Goal: Task Accomplishment & Management: Manage account settings

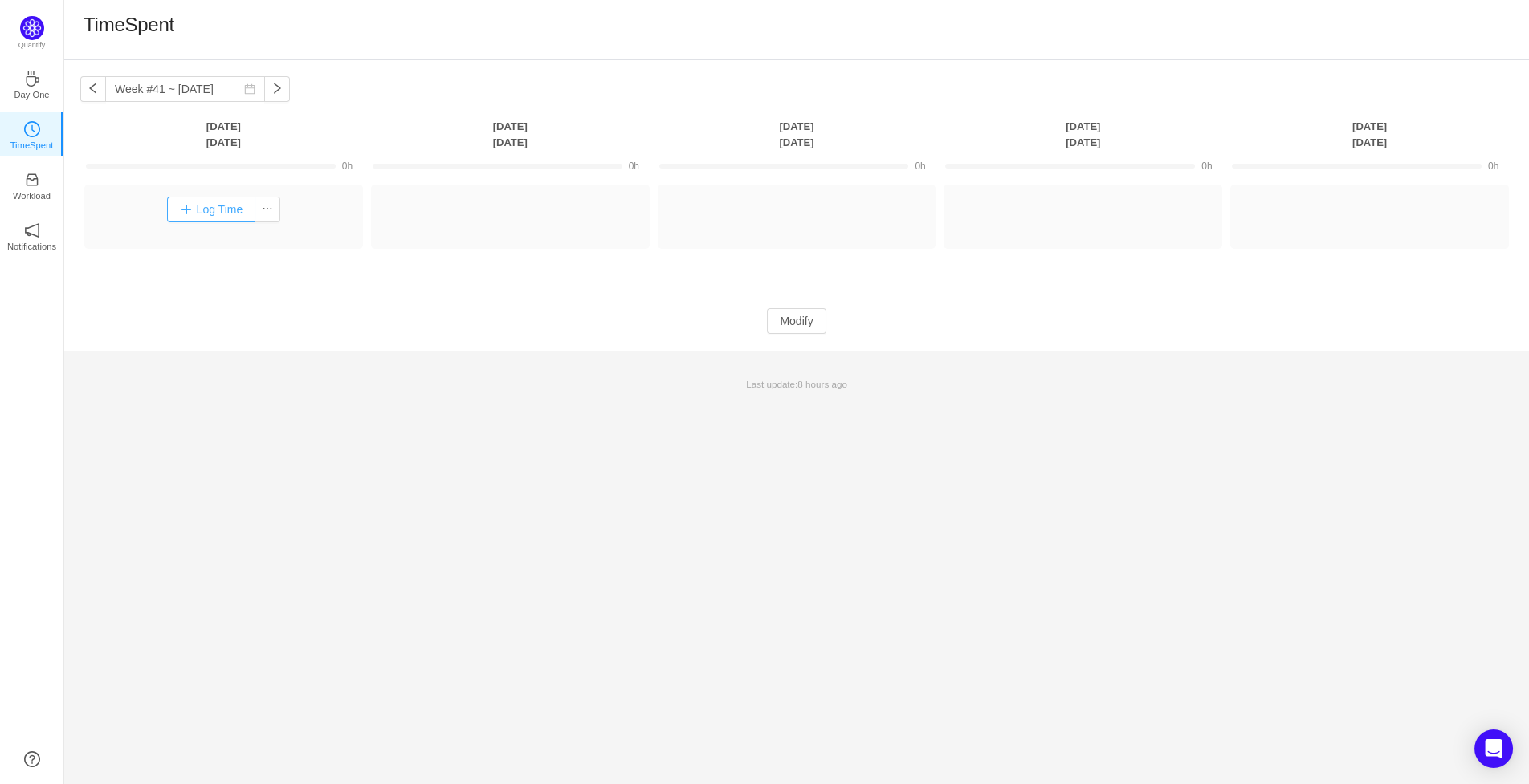
click at [201, 210] on button "Log Time" at bounding box center [211, 209] width 89 height 26
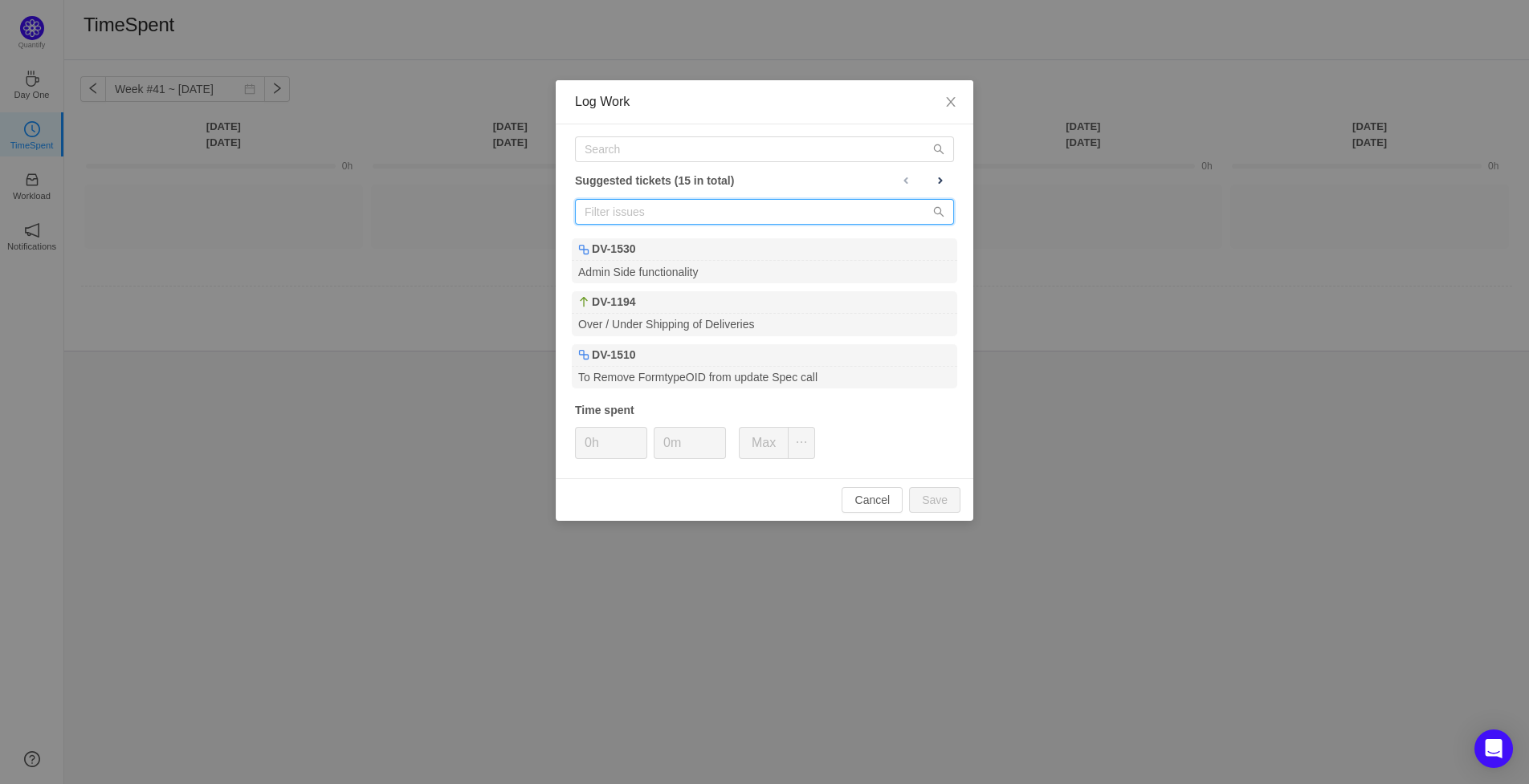
click at [689, 208] on input "text" at bounding box center [764, 212] width 379 height 26
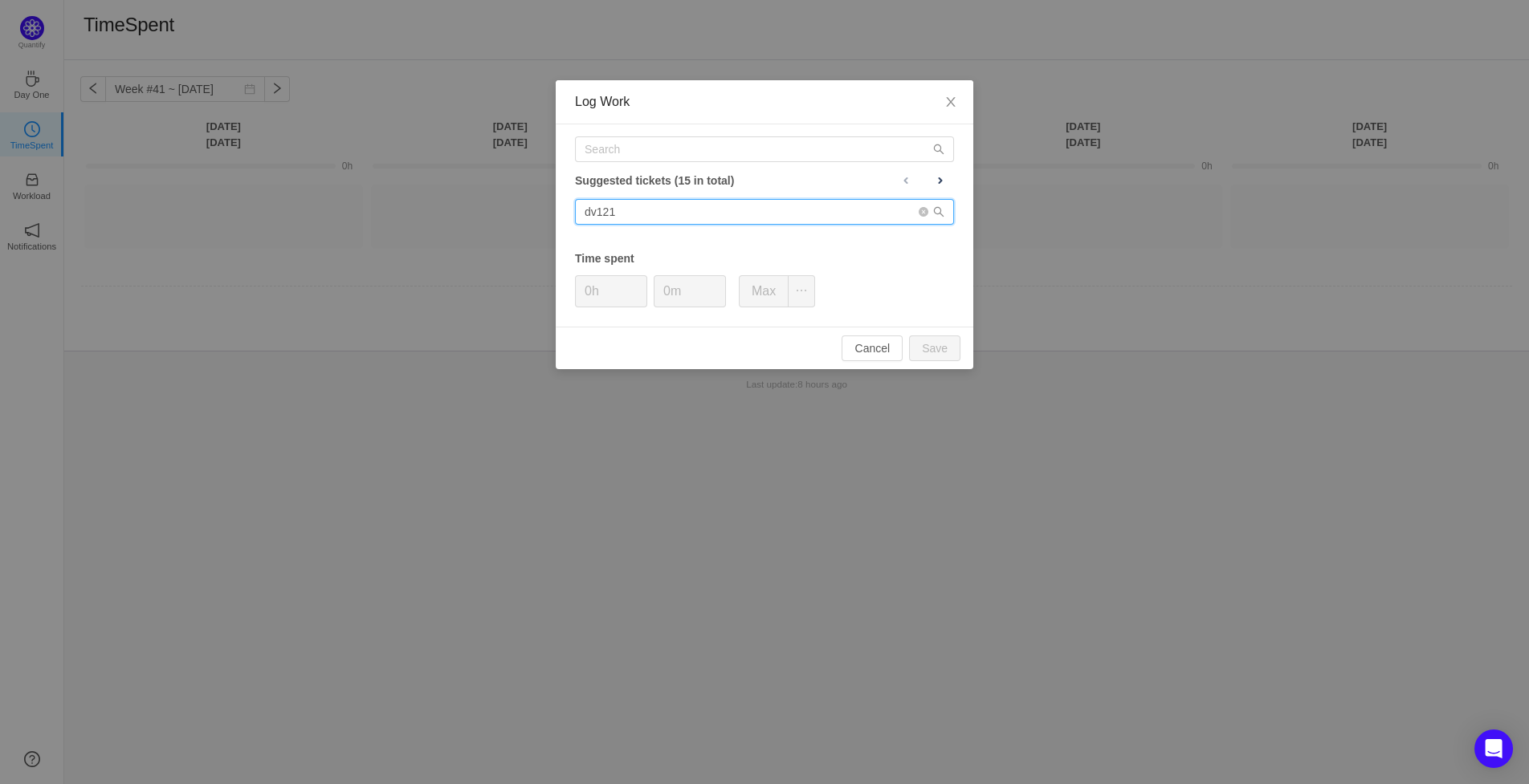
type input "dv1214"
drag, startPoint x: 650, startPoint y: 208, endPoint x: 531, endPoint y: 210, distance: 119.0
click at [575, 210] on input "dv1214" at bounding box center [764, 212] width 379 height 26
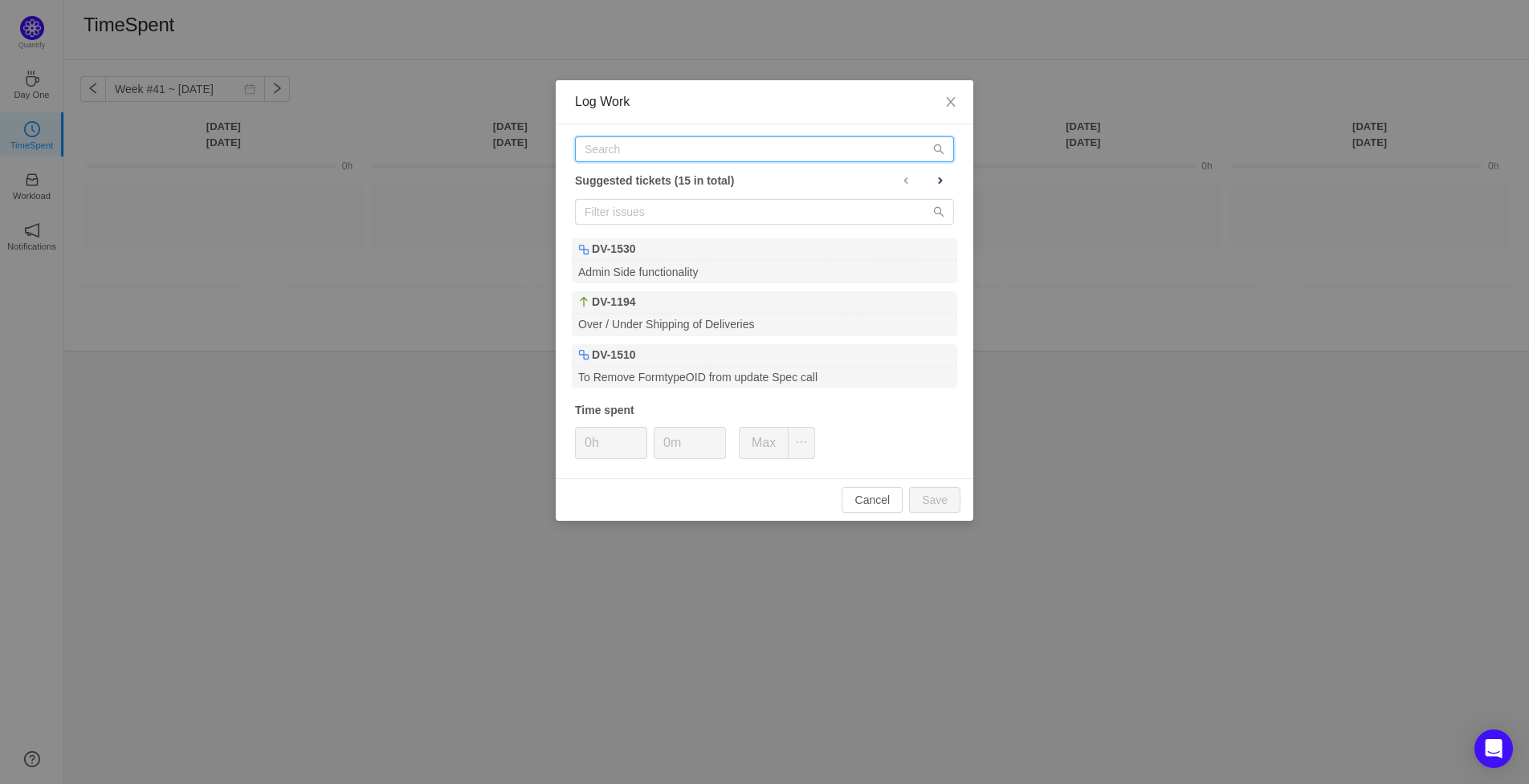
click at [655, 162] on input "text" at bounding box center [764, 149] width 379 height 26
paste input "dv1214"
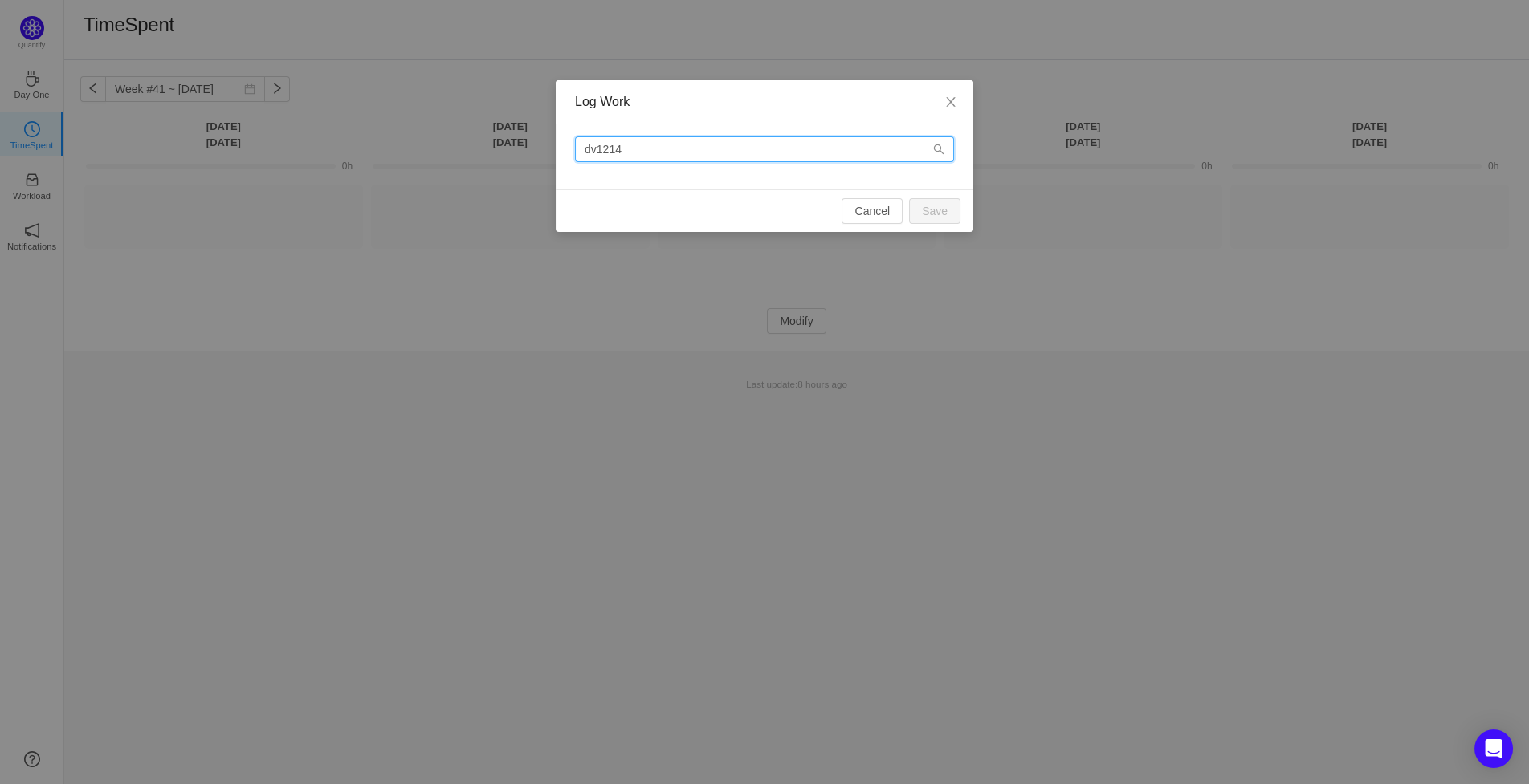
click at [595, 154] on input "dv1214" at bounding box center [764, 149] width 379 height 26
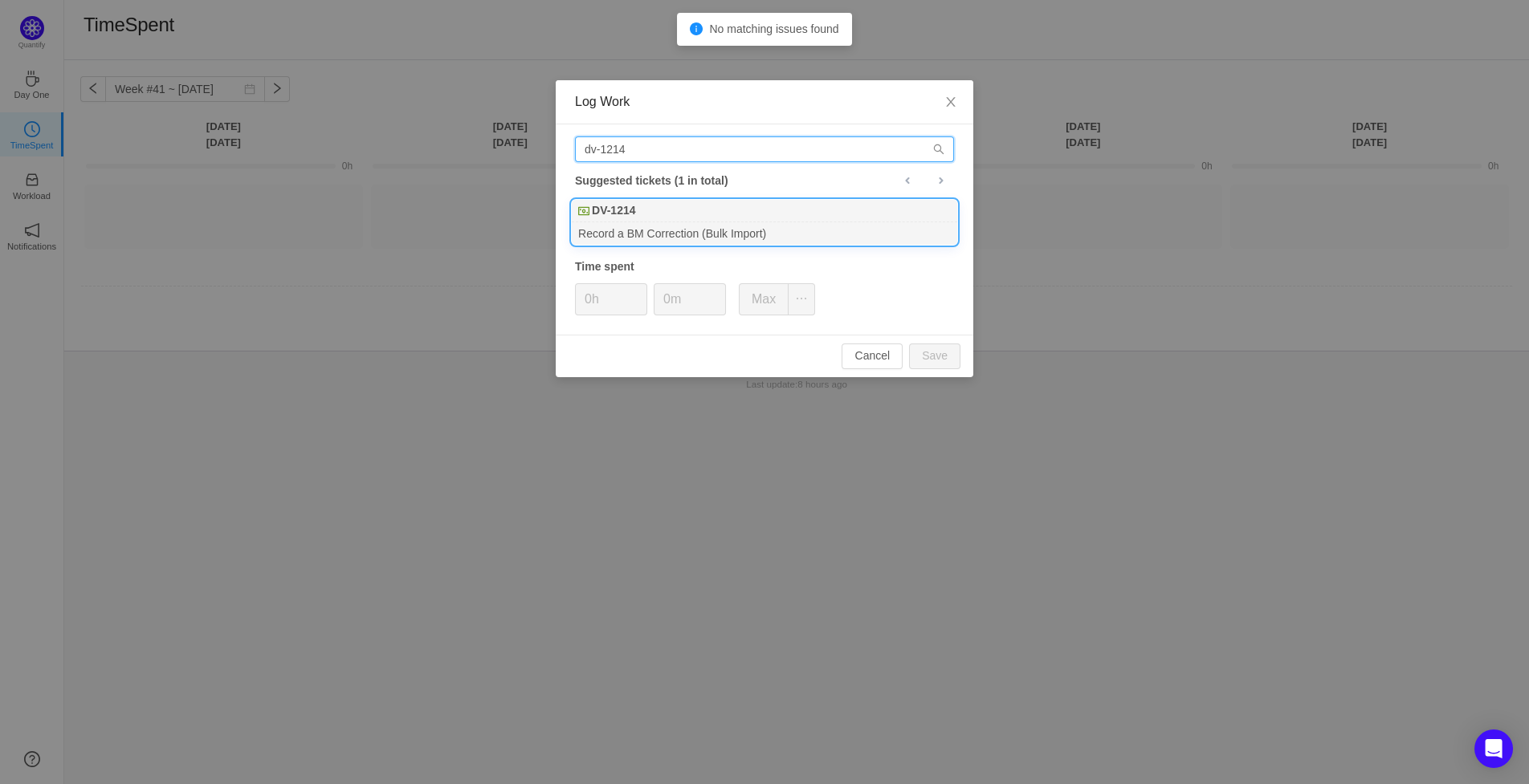
type input "dv-1214"
click at [686, 230] on div "Record a BM Correction (Bulk Import)" at bounding box center [764, 233] width 385 height 22
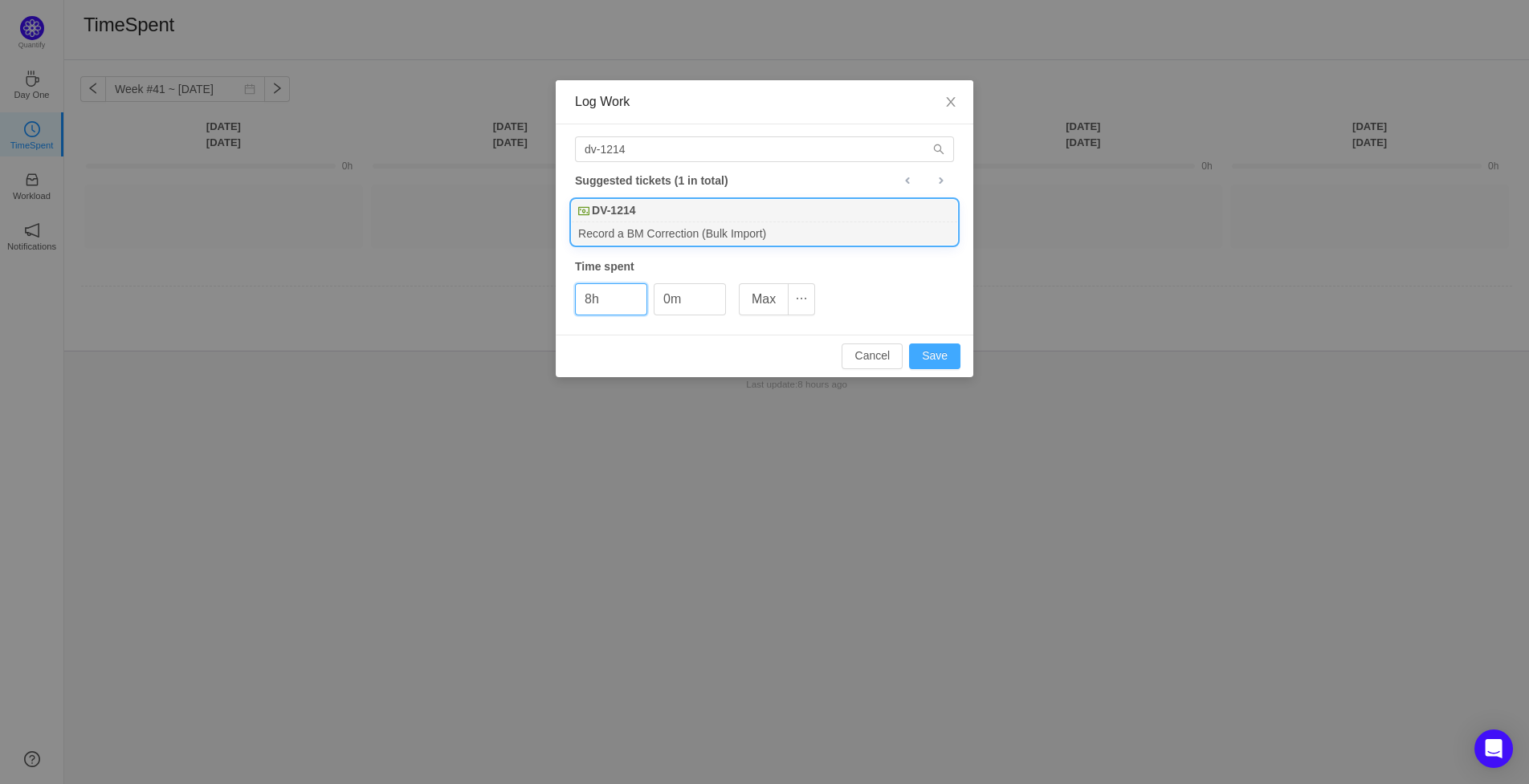
click at [932, 352] on button "Save" at bounding box center [934, 357] width 51 height 26
type input "0h"
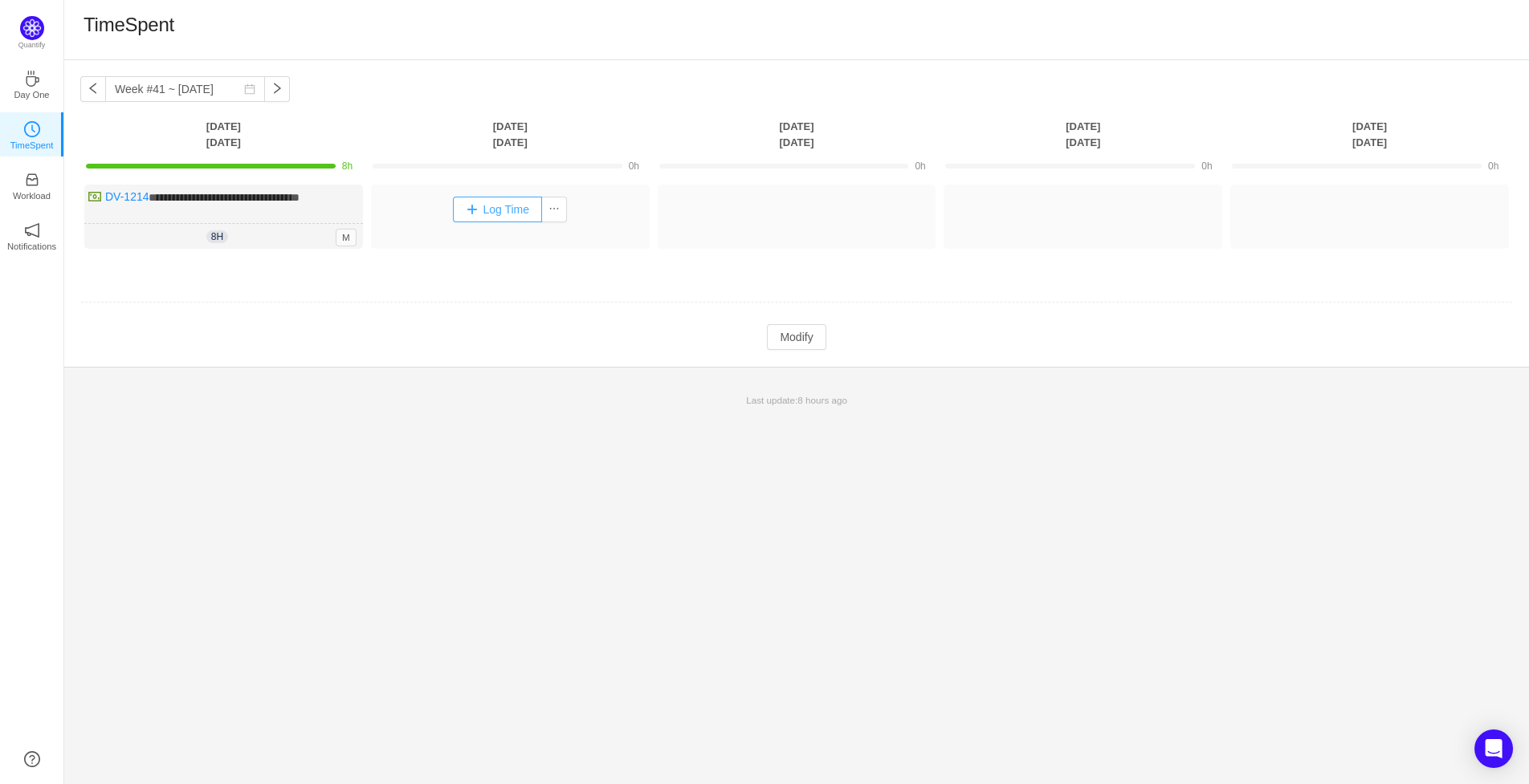
click at [521, 210] on button "Log Time" at bounding box center [497, 209] width 89 height 26
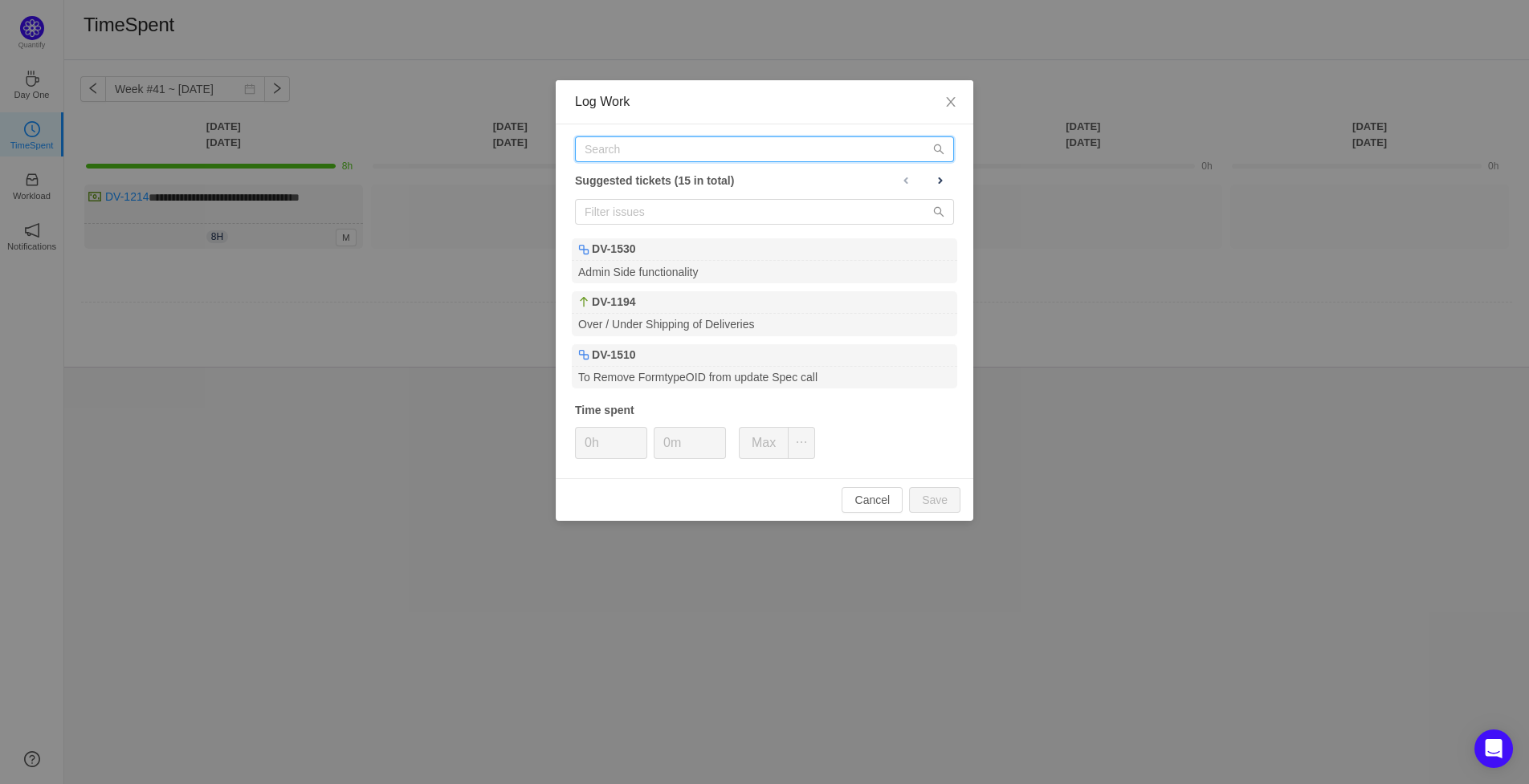
click at [650, 147] on input "text" at bounding box center [764, 149] width 379 height 26
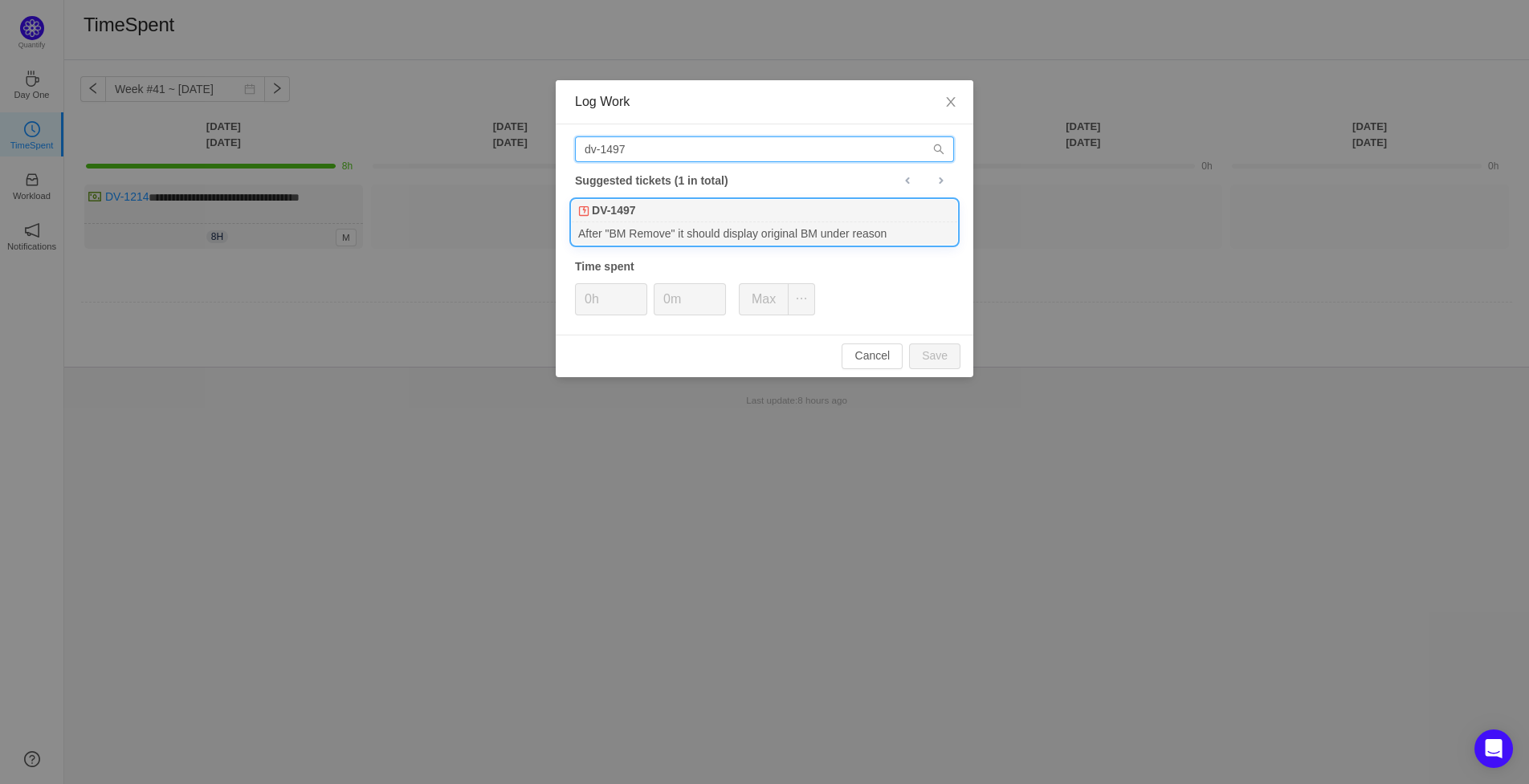
type input "dv-1497"
click at [658, 213] on div "DV-1497" at bounding box center [764, 211] width 385 height 22
click at [959, 345] on button "Save" at bounding box center [934, 357] width 51 height 26
type input "0h"
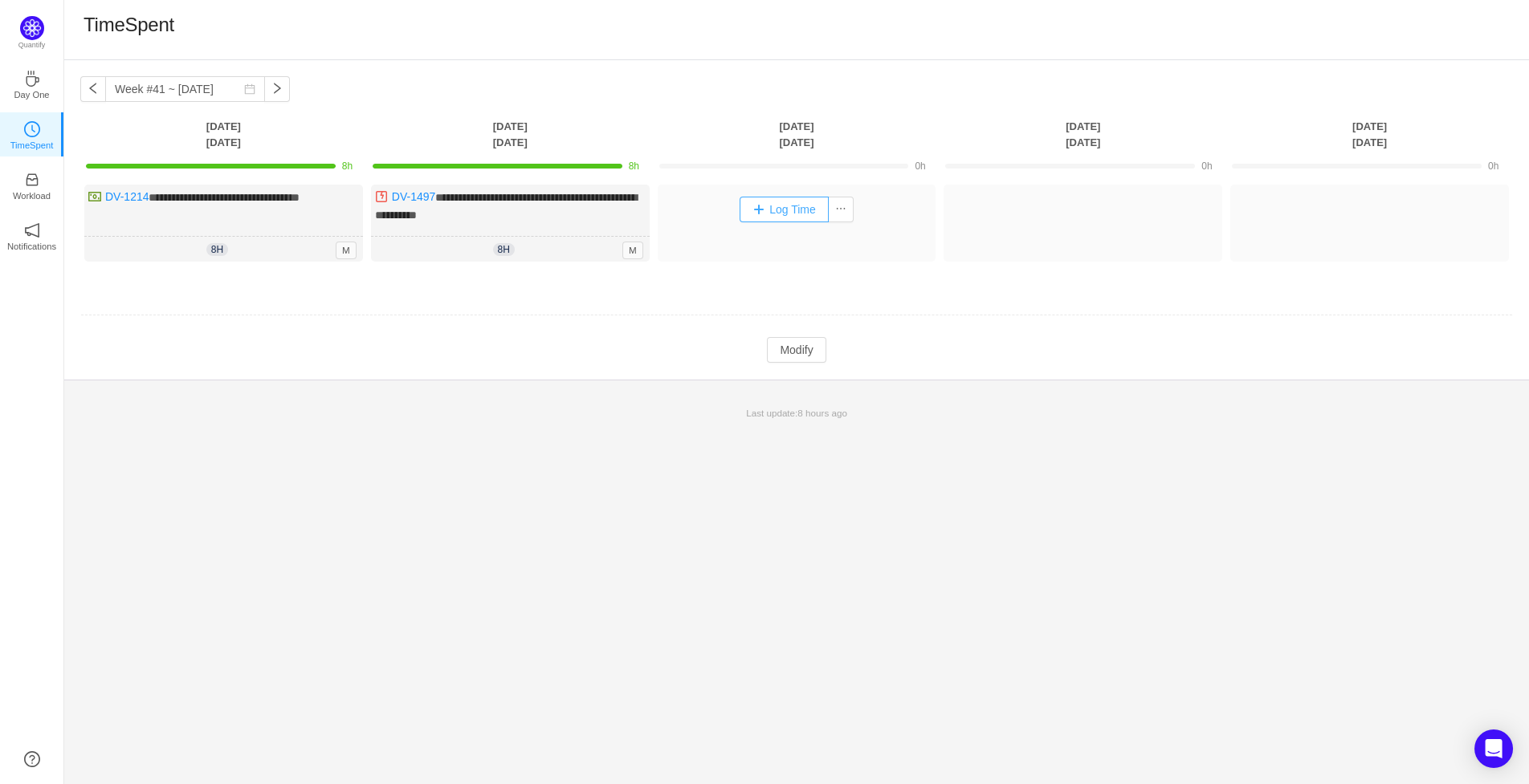
click at [781, 207] on button "Log Time" at bounding box center [783, 209] width 89 height 26
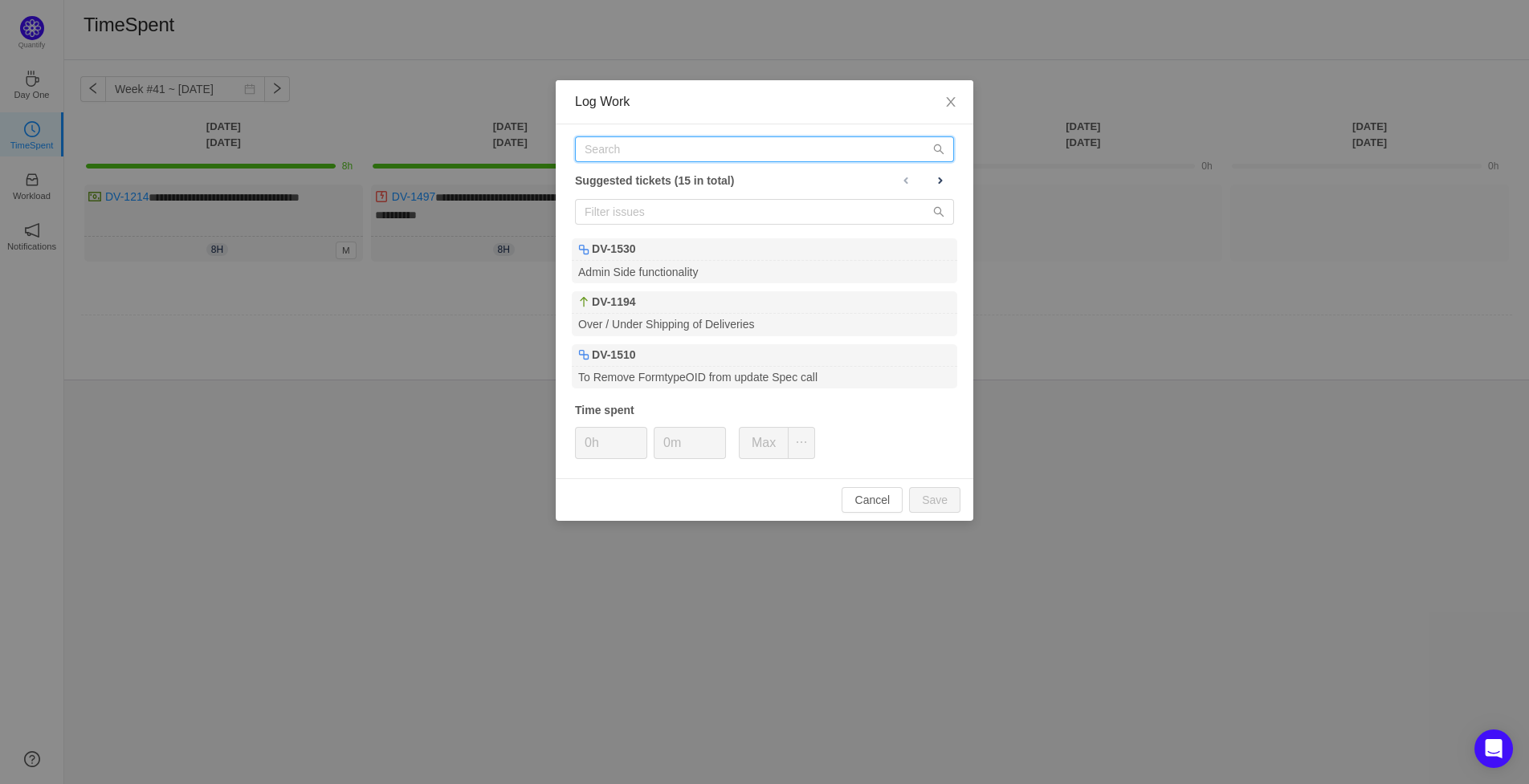
click at [653, 148] on input "text" at bounding box center [764, 149] width 379 height 26
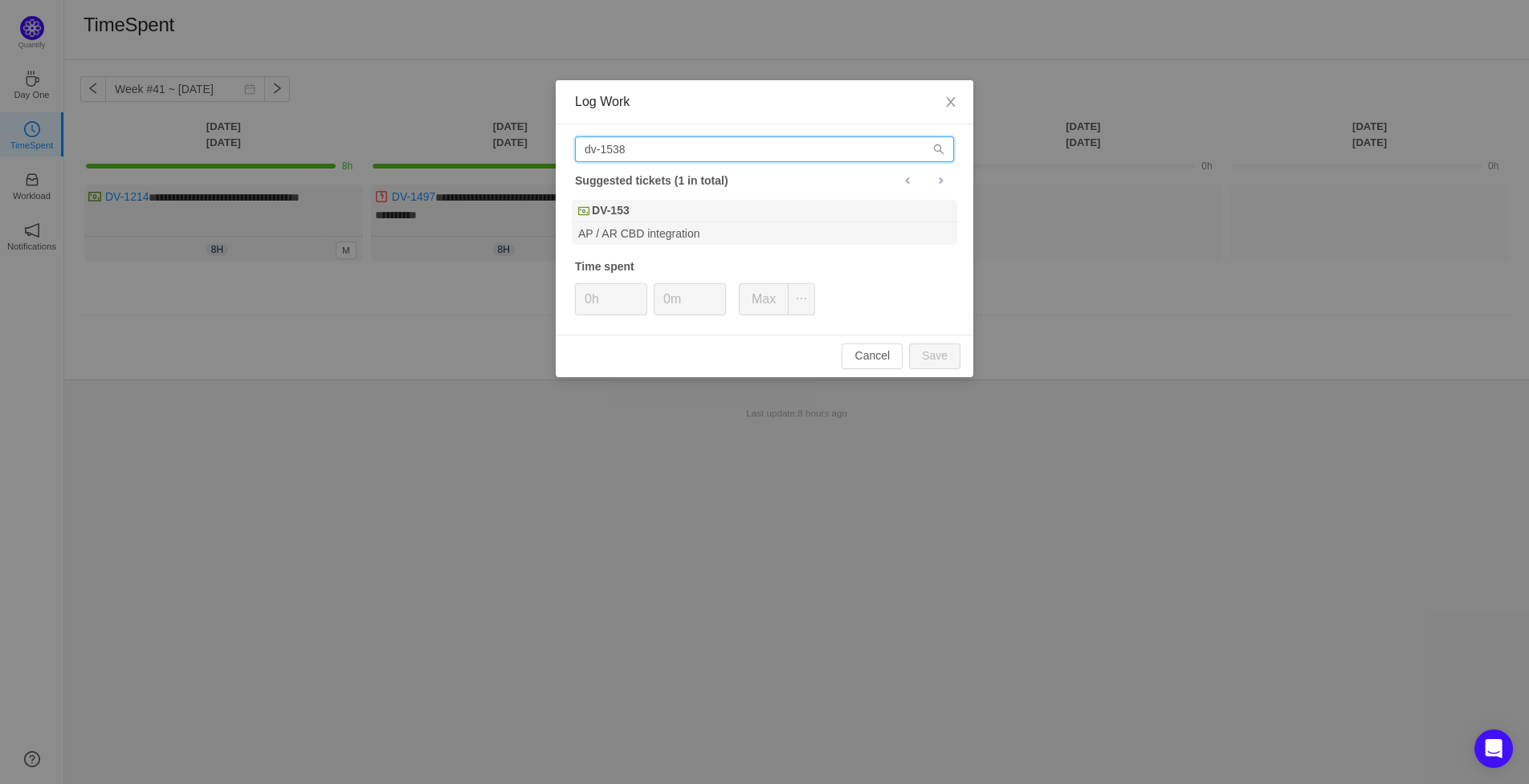
click at [667, 140] on input "dv-1538" at bounding box center [764, 149] width 379 height 26
type input "dv-1538"
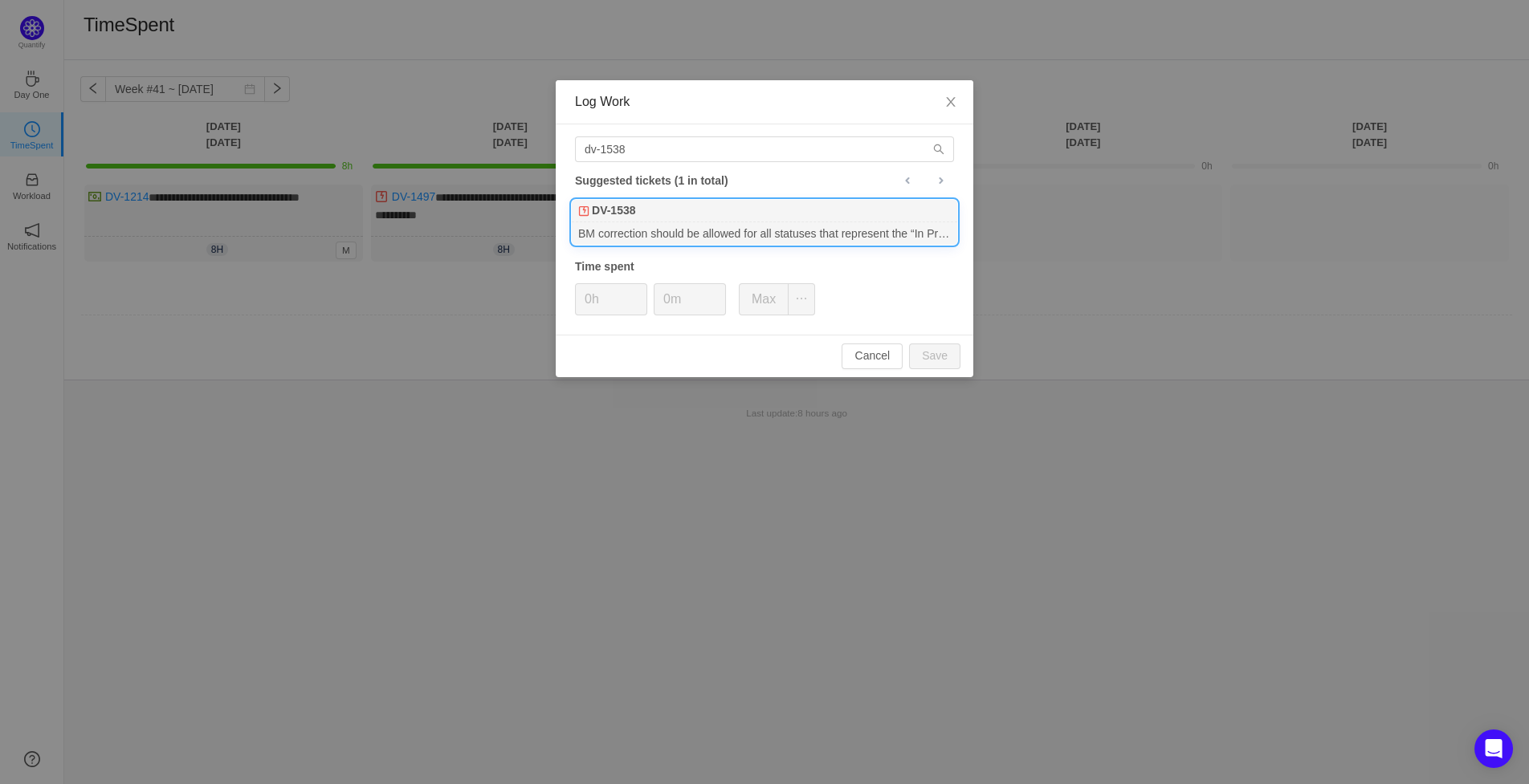
click at [738, 222] on div "DV-1538" at bounding box center [764, 211] width 385 height 22
click at [936, 351] on button "Save" at bounding box center [934, 357] width 51 height 26
type input "0h"
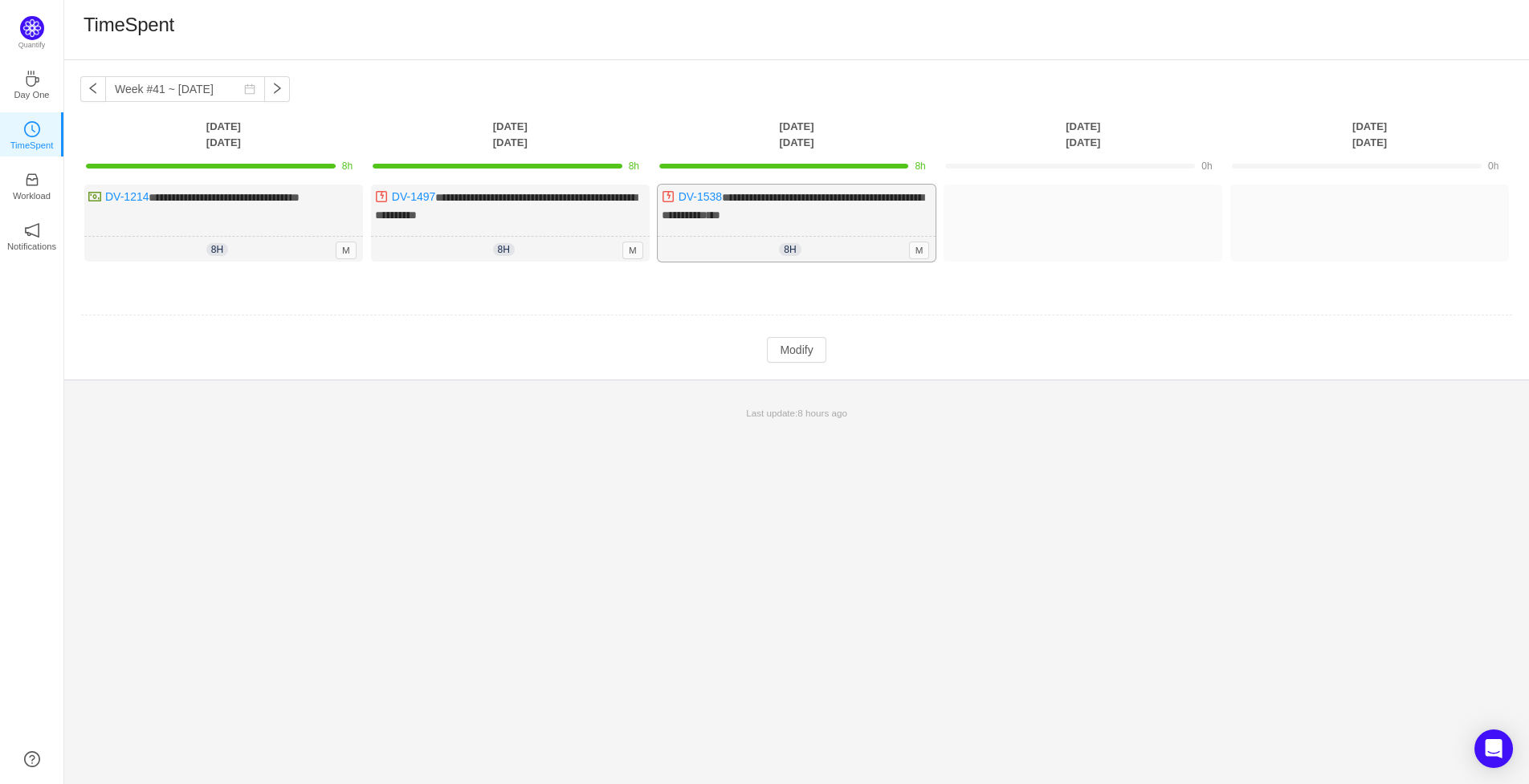
click at [819, 218] on div "**********" at bounding box center [797, 224] width 278 height 77
click at [747, 231] on div "**********" at bounding box center [797, 224] width 278 height 77
click at [676, 255] on div "8h 8h 0m M" at bounding box center [797, 250] width 278 height 26
click at [800, 343] on button "Modify" at bounding box center [796, 350] width 58 height 26
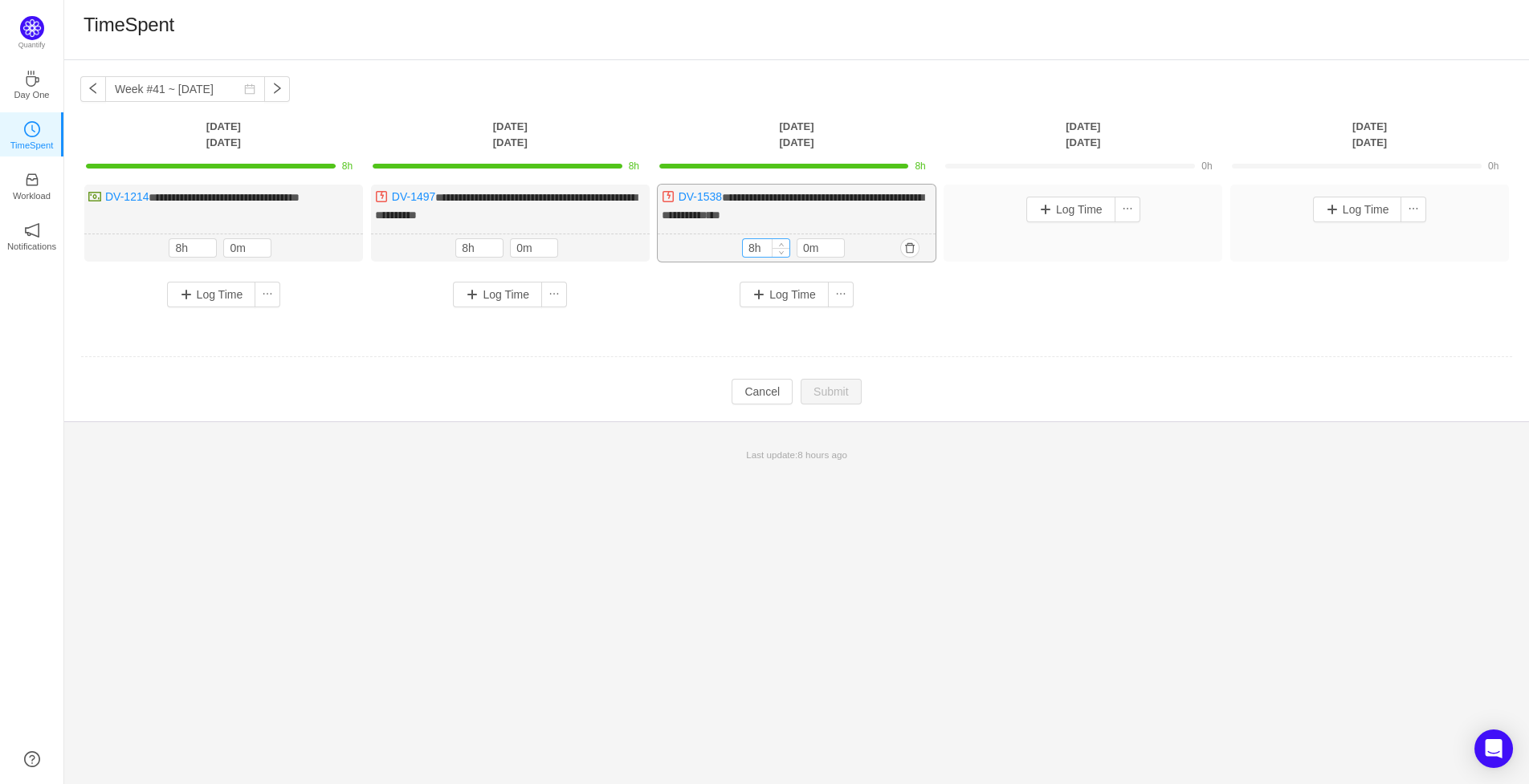
click at [753, 243] on input "8h" at bounding box center [766, 248] width 47 height 18
drag, startPoint x: 753, startPoint y: 243, endPoint x: 729, endPoint y: 245, distance: 24.1
click at [743, 245] on input "8h" at bounding box center [766, 248] width 47 height 18
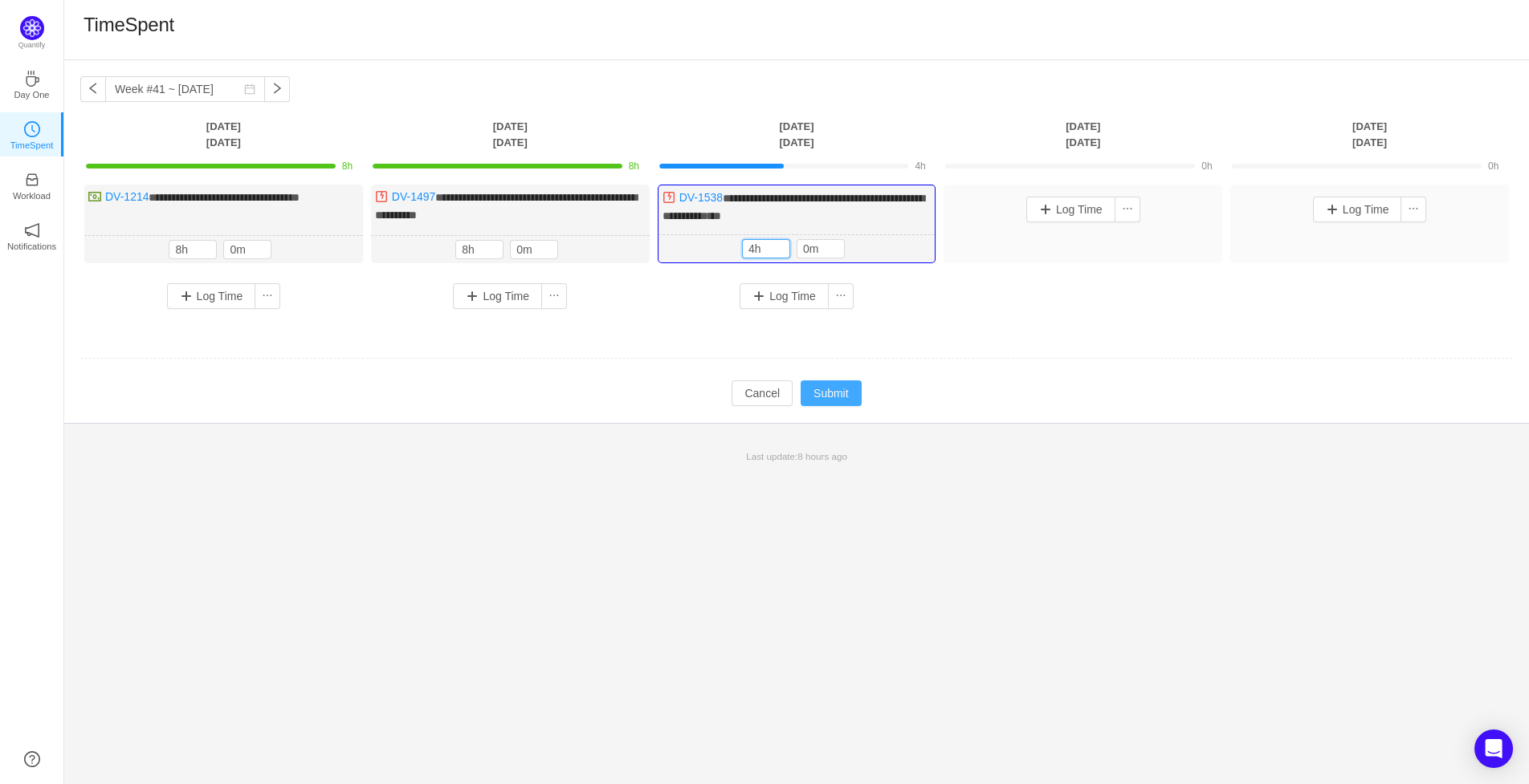
type input "4h"
click at [823, 391] on button "Submit" at bounding box center [831, 393] width 61 height 26
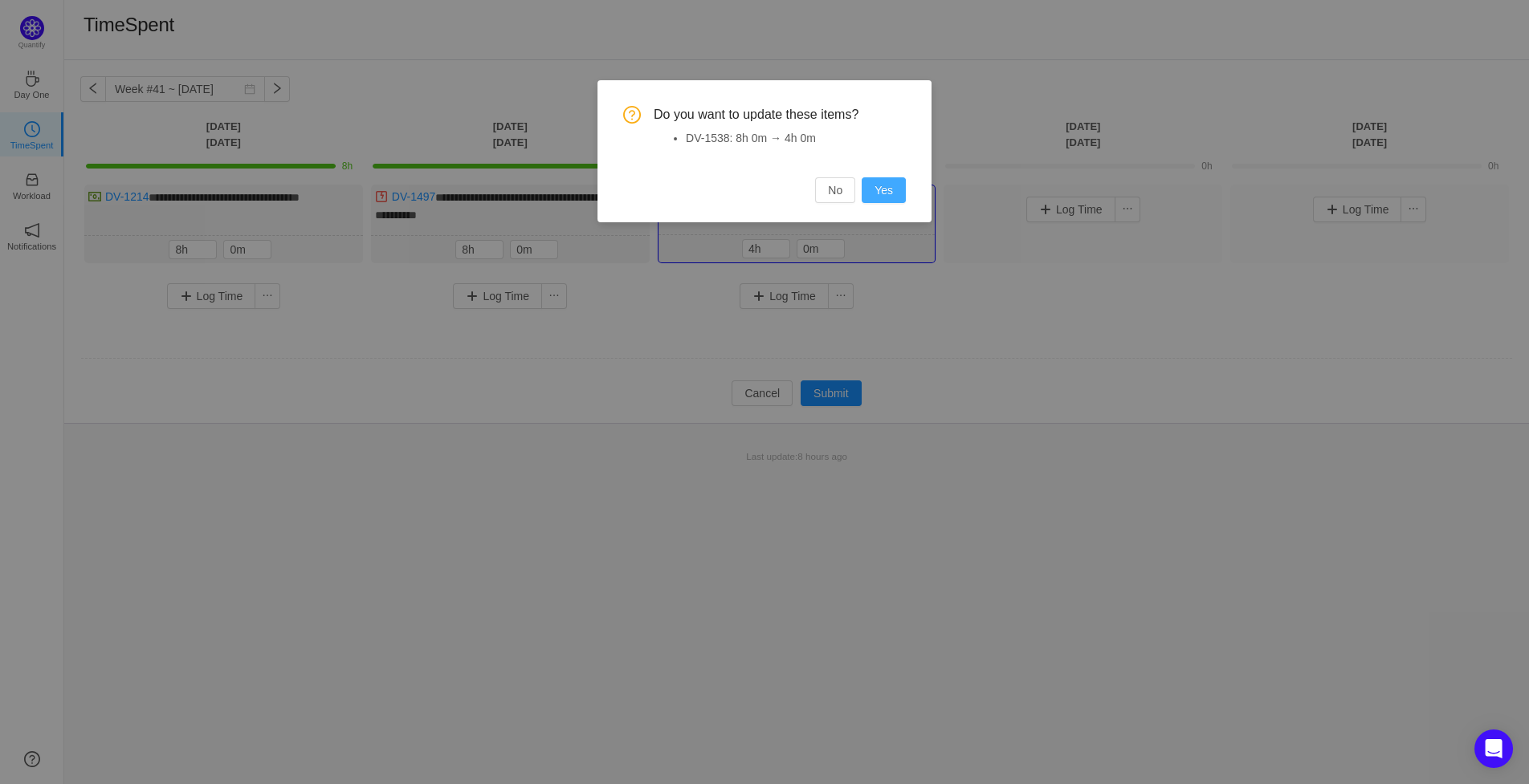
click at [884, 186] on button "Yes" at bounding box center [883, 190] width 44 height 26
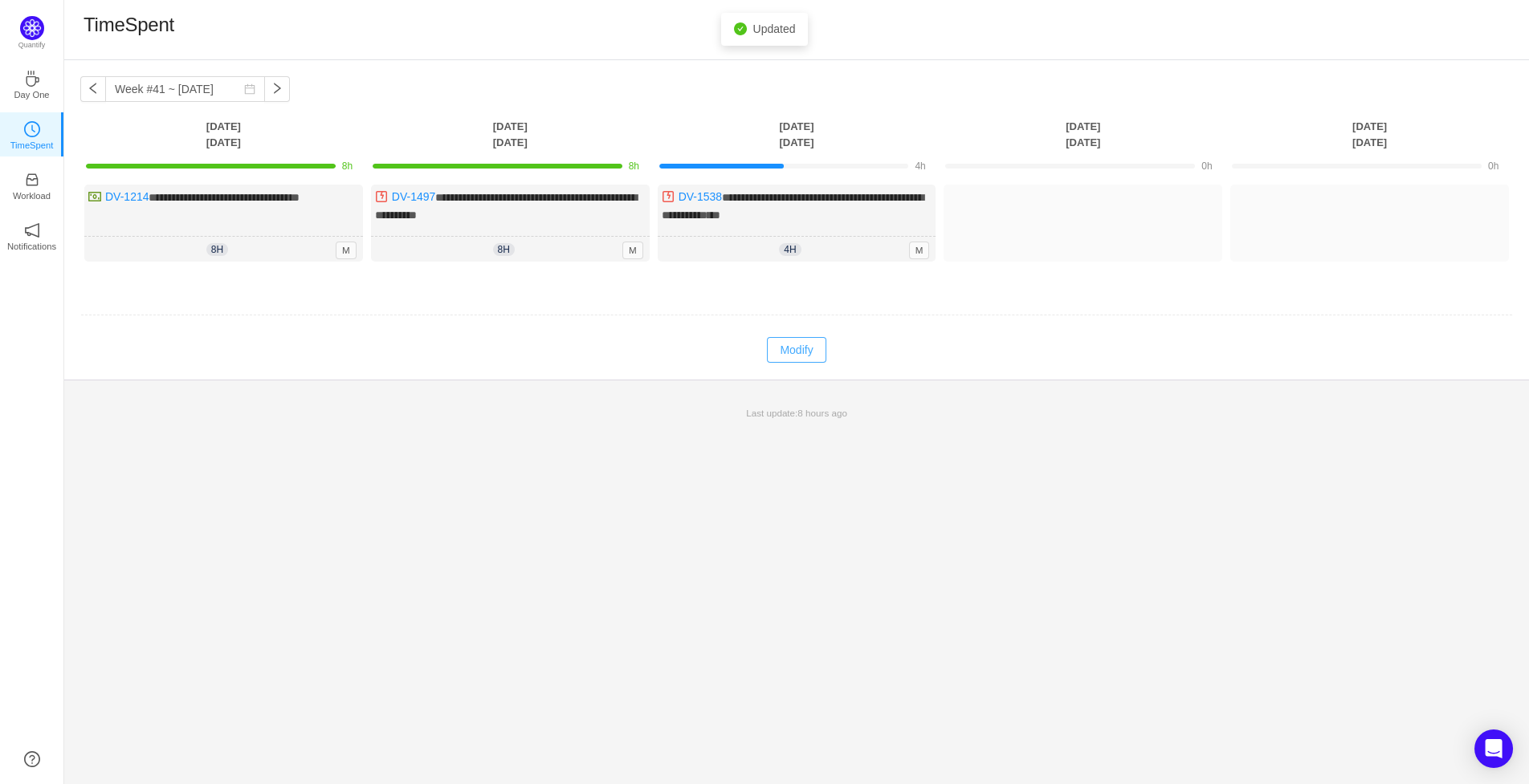
click at [802, 352] on button "Modify" at bounding box center [796, 350] width 58 height 26
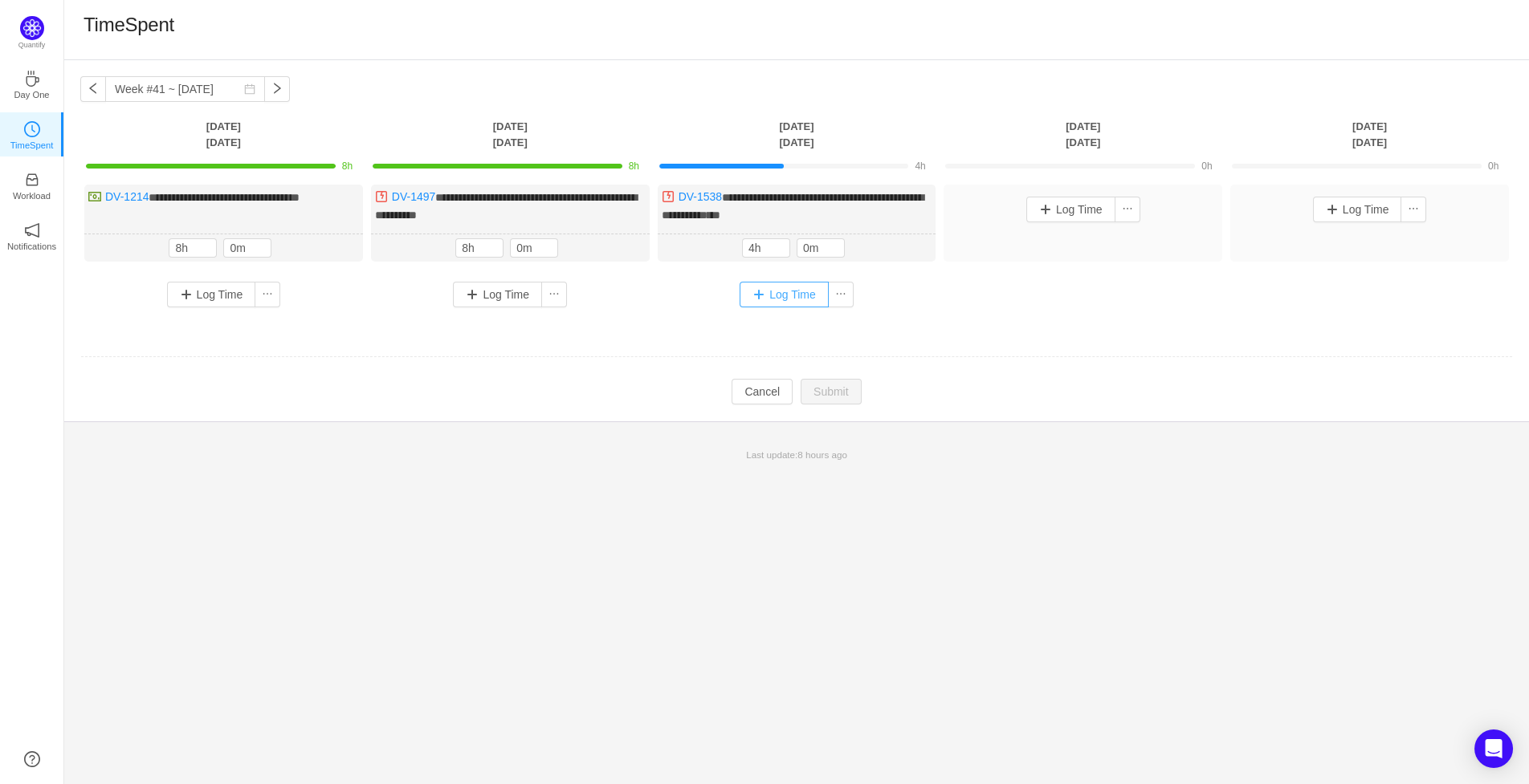
click at [801, 290] on button "Log Time" at bounding box center [783, 295] width 89 height 26
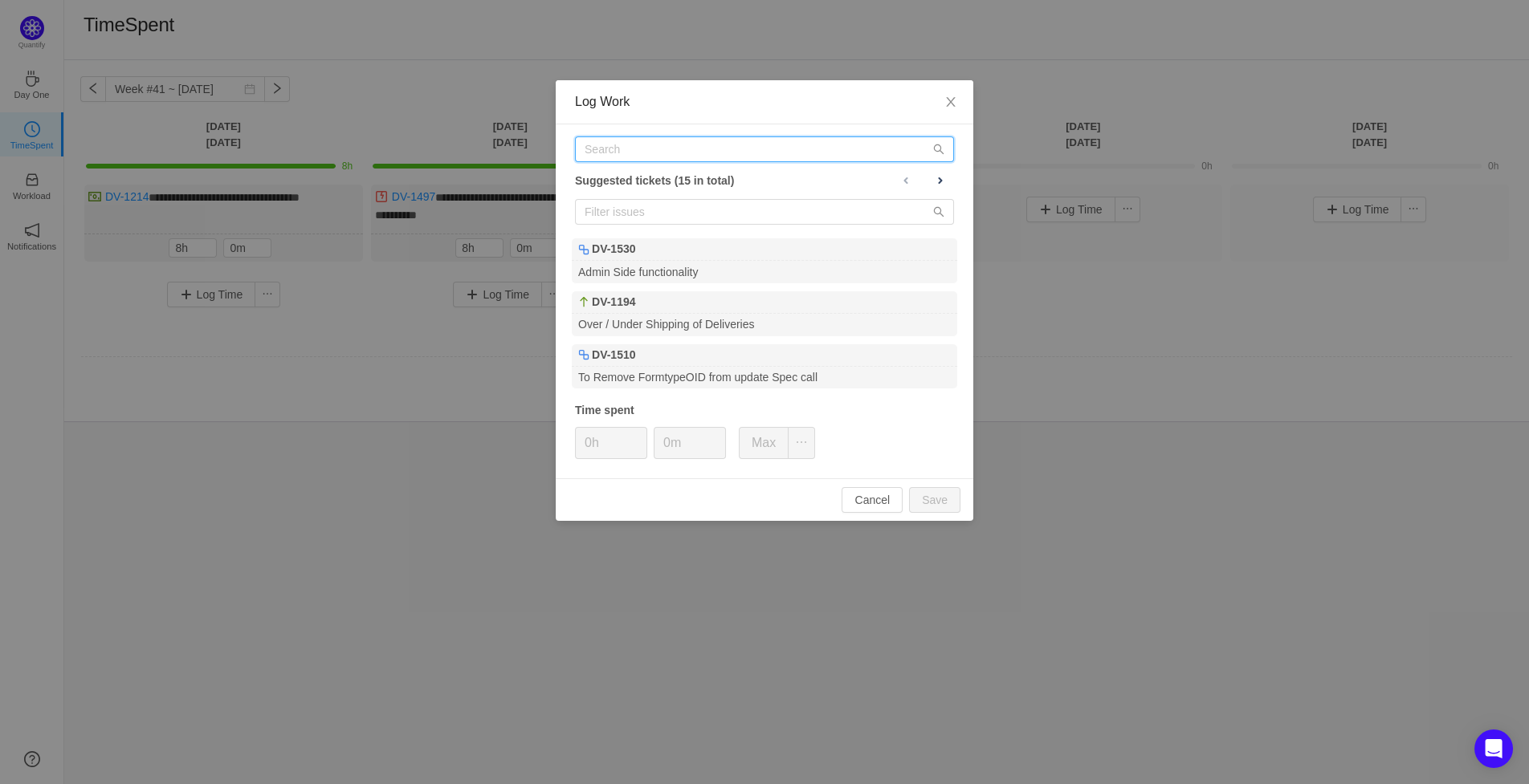
click at [712, 147] on input "text" at bounding box center [764, 149] width 379 height 26
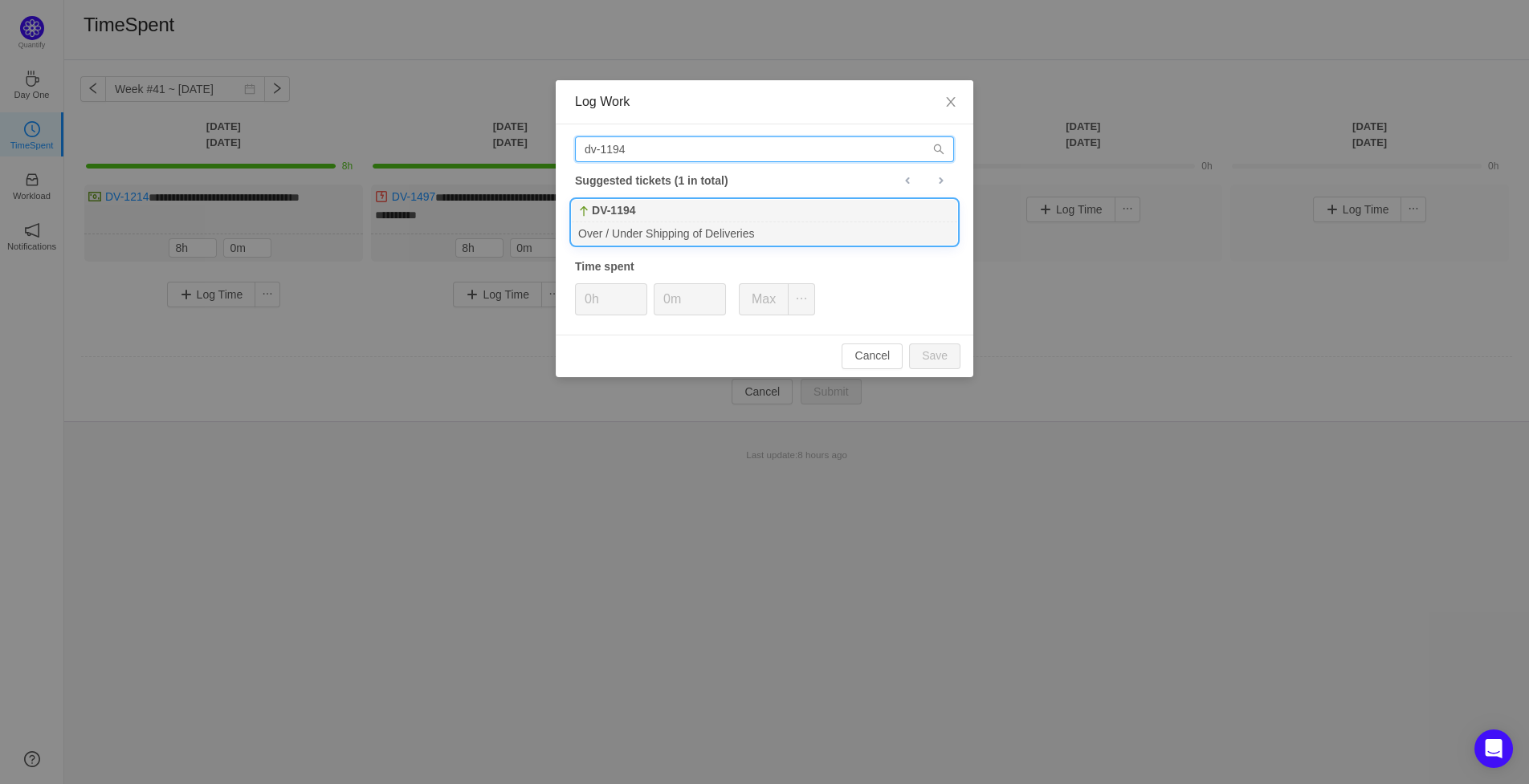
type input "dv-1194"
click at [660, 222] on div "DV-1194" at bounding box center [764, 211] width 385 height 22
click at [935, 353] on button "Save" at bounding box center [934, 357] width 51 height 26
type input "0h"
